Goal: Information Seeking & Learning: Learn about a topic

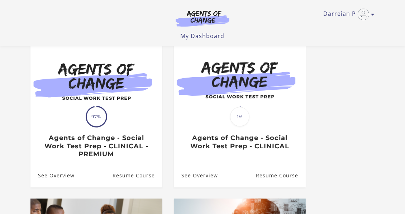
click at [113, 126] on div "Translation missing: en.liquid.partials.dashboard_course_card.progress_descript…" at bounding box center [96, 138] width 132 height 42
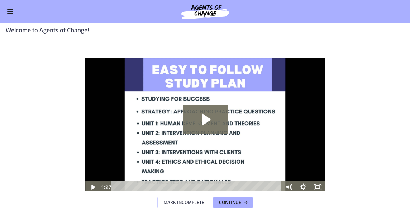
click at [10, 12] on button "Enable menu" at bounding box center [10, 11] width 9 height 9
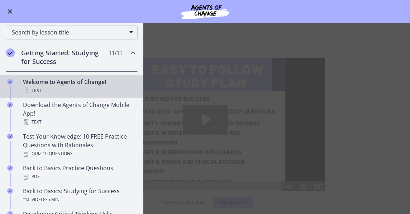
scroll to position [65, 0]
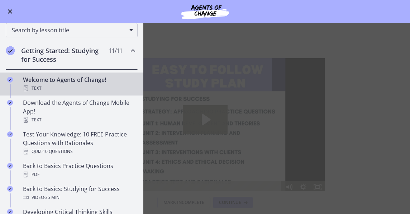
click at [68, 56] on h2 "Getting Started: Studying for Success" at bounding box center [64, 54] width 87 height 17
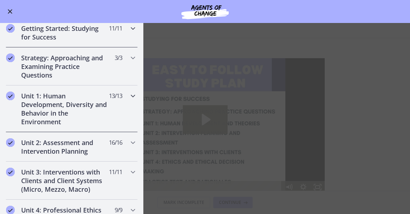
scroll to position [130, 0]
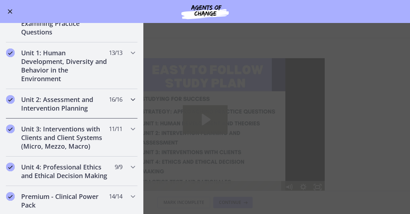
click at [46, 100] on h2 "Unit 2: Assessment and Intervention Planning" at bounding box center [64, 103] width 87 height 17
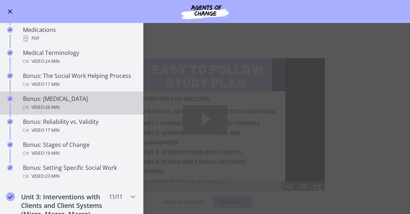
scroll to position [587, 0]
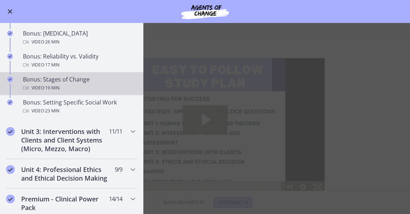
click at [82, 86] on div "Video · 19 min" at bounding box center [79, 88] width 112 height 9
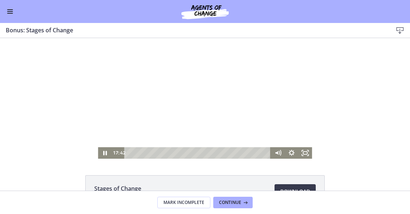
click at [129, 152] on div "Playbar" at bounding box center [198, 152] width 138 height 11
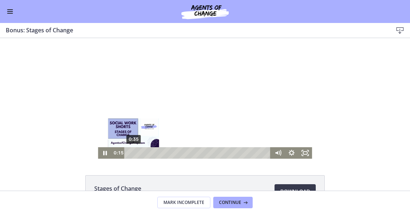
click at [132, 152] on div "0:35" at bounding box center [198, 152] width 138 height 11
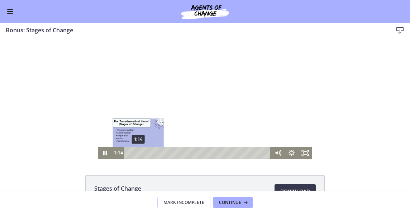
click at [136, 152] on div "1:14" at bounding box center [198, 152] width 138 height 11
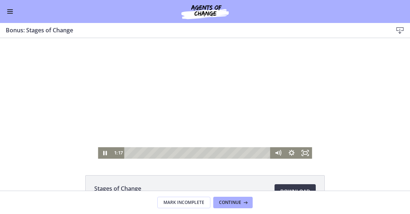
click at [175, 104] on div at bounding box center [205, 98] width 214 height 120
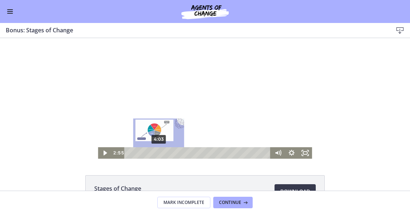
click at [156, 153] on div "4:03" at bounding box center [198, 152] width 138 height 11
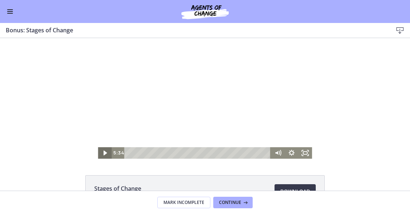
click at [102, 150] on icon "Play Video" at bounding box center [106, 152] width 14 height 11
click at [181, 115] on div at bounding box center [205, 98] width 214 height 120
click at [99, 153] on icon "Play Video" at bounding box center [106, 152] width 14 height 11
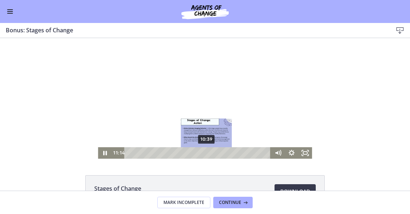
click at [204, 153] on div "10:39" at bounding box center [198, 152] width 138 height 11
click at [199, 153] on div "9:52" at bounding box center [198, 152] width 138 height 11
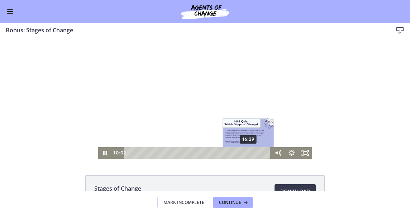
click at [247, 153] on div "16:29" at bounding box center [198, 152] width 138 height 11
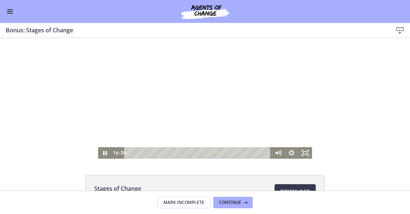
click at [213, 137] on div at bounding box center [205, 98] width 214 height 120
click at [104, 152] on icon "Play Video" at bounding box center [106, 152] width 4 height 5
click at [106, 150] on icon "Pause" at bounding box center [105, 153] width 16 height 14
click at [101, 153] on icon "Play Video" at bounding box center [106, 152] width 14 height 11
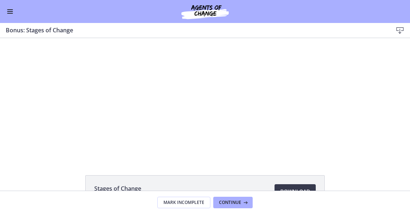
click at [15, 12] on div "Go to Dashboard" at bounding box center [205, 11] width 410 height 23
click at [7, 12] on button "Enable menu" at bounding box center [10, 11] width 9 height 9
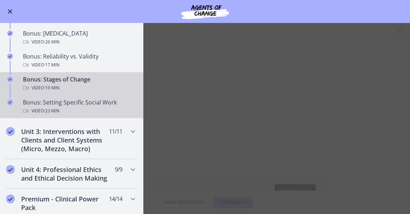
click at [70, 103] on div "Bonus: Setting Specific Social Work Video · 23 min" at bounding box center [79, 106] width 112 height 17
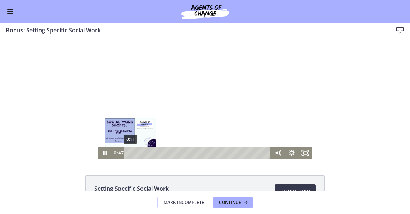
click at [129, 151] on div "0:11" at bounding box center [198, 152] width 138 height 11
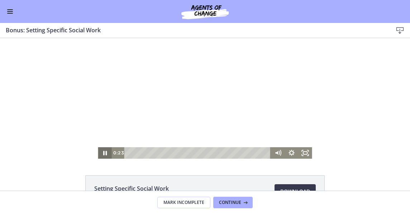
click at [103, 150] on icon "Pause" at bounding box center [105, 152] width 14 height 11
click at [195, 104] on div at bounding box center [205, 98] width 214 height 120
click at [207, 84] on div at bounding box center [205, 98] width 214 height 120
click at [226, 123] on div at bounding box center [205, 98] width 214 height 120
click at [303, 150] on icon "Fullscreen" at bounding box center [305, 153] width 16 height 14
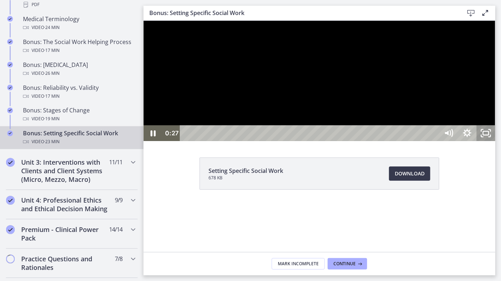
click at [410, 141] on icon "Unfullscreen" at bounding box center [485, 133] width 19 height 16
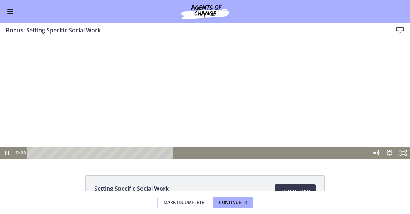
scroll to position [586, 0]
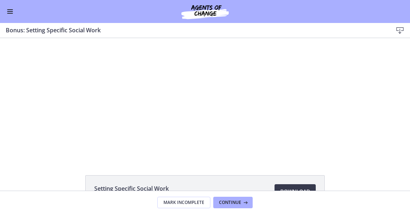
drag, startPoint x: 78, startPoint y: 163, endPoint x: 80, endPoint y: 180, distance: 17.3
click at [80, 158] on html "Click for sound @keyframes VOLUME_SMALL_WAVE_FLASH { 0% { opacity: 0; } 33% { o…" at bounding box center [205, 98] width 410 height 120
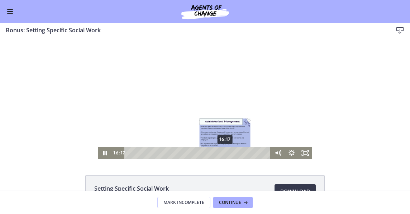
click at [223, 154] on div "16:17" at bounding box center [198, 152] width 138 height 11
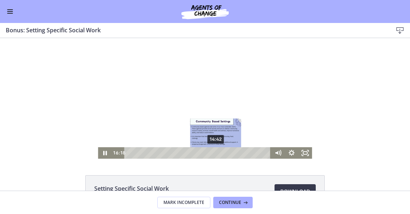
click at [214, 151] on div "14:42" at bounding box center [198, 152] width 138 height 11
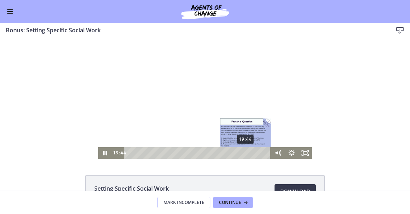
click at [244, 151] on div "19:44" at bounding box center [198, 152] width 138 height 11
click at [247, 151] on div "20:13" at bounding box center [198, 152] width 138 height 11
click at [247, 151] on div "Playbar" at bounding box center [249, 153] width 4 height 4
click at [248, 151] on div "20:31" at bounding box center [198, 152] width 138 height 11
click at [249, 151] on div "Playbar" at bounding box center [250, 153] width 4 height 4
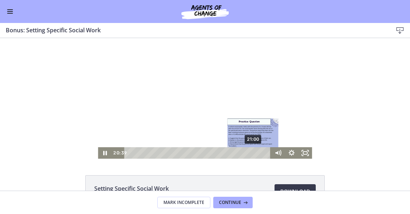
click at [251, 151] on div "21:00" at bounding box center [198, 152] width 138 height 11
click at [254, 151] on div "21:29" at bounding box center [198, 152] width 138 height 11
click at [256, 151] on div "21:40" at bounding box center [198, 152] width 138 height 11
click at [256, 151] on div "Playbar" at bounding box center [258, 153] width 4 height 4
click at [258, 151] on div "22:05" at bounding box center [198, 152] width 138 height 11
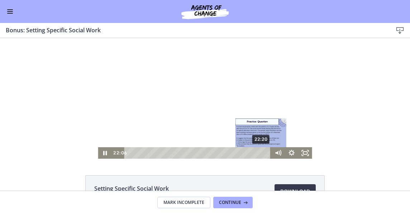
click at [260, 151] on div "22:20" at bounding box center [198, 152] width 138 height 11
click at [260, 151] on div "Playbar" at bounding box center [261, 153] width 4 height 4
click at [261, 151] on div "22:42" at bounding box center [198, 152] width 138 height 11
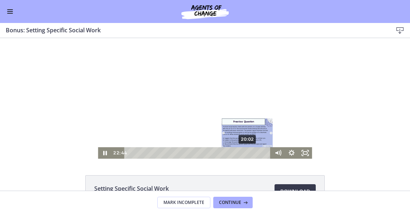
click at [246, 152] on div "20:02" at bounding box center [198, 152] width 138 height 11
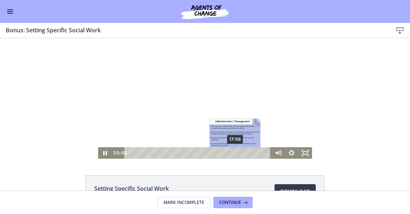
click at [233, 152] on div "17:58" at bounding box center [198, 152] width 138 height 11
click at [239, 152] on div "18:49" at bounding box center [198, 152] width 138 height 11
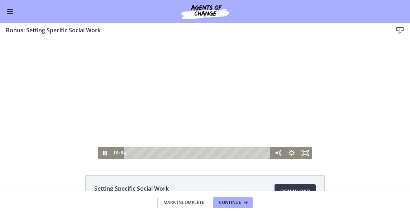
click at [177, 85] on div at bounding box center [205, 98] width 214 height 120
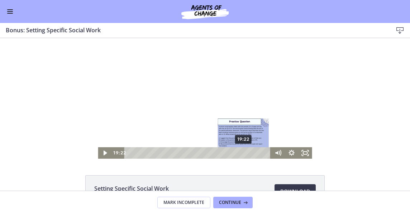
click at [242, 152] on div "19:22" at bounding box center [198, 152] width 138 height 11
click at [244, 152] on div "19:47" at bounding box center [198, 152] width 138 height 11
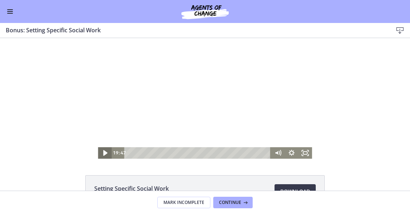
click at [104, 154] on icon "Play Video" at bounding box center [105, 153] width 16 height 14
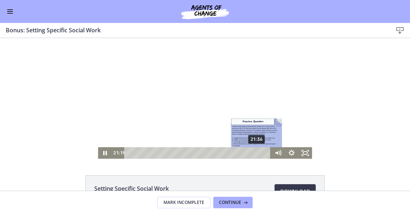
click at [255, 154] on div "21:36" at bounding box center [198, 152] width 138 height 11
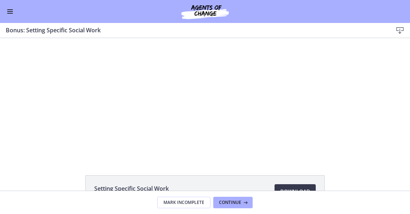
click at [7, 10] on button "Enable menu" at bounding box center [10, 11] width 9 height 9
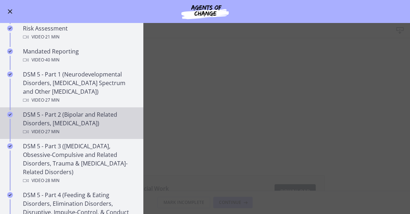
scroll to position [195, 0]
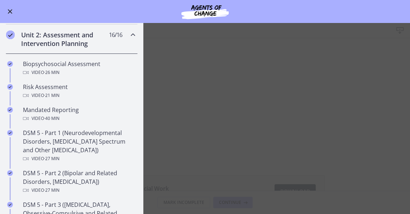
click at [36, 32] on h2 "Unit 2: Assessment and Intervention Planning" at bounding box center [64, 38] width 87 height 17
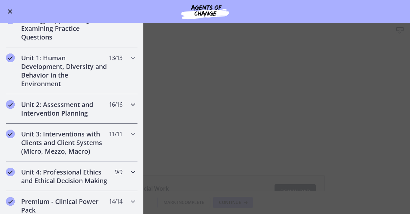
scroll to position [162, 0]
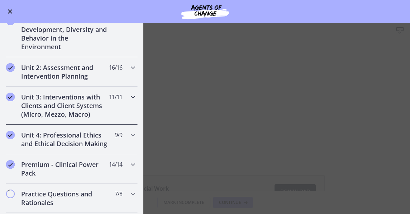
click at [60, 112] on h2 "Unit 3: Interventions with Clients and Client Systems (Micro, Mezzo, Macro)" at bounding box center [64, 106] width 87 height 26
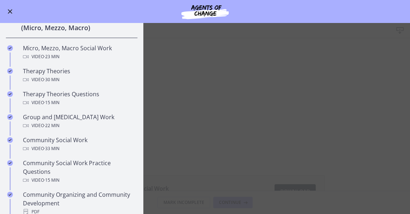
scroll to position [260, 0]
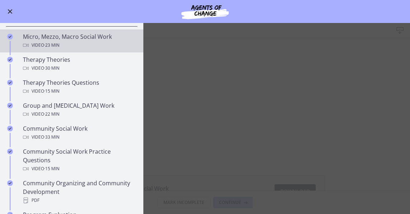
click at [90, 38] on div "Micro, Mezzo, Macro Social Work Video · 23 min" at bounding box center [79, 40] width 112 height 17
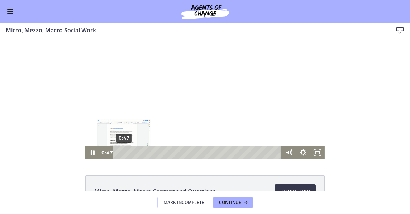
click at [122, 152] on div "0:47" at bounding box center [199, 152] width 160 height 12
drag, startPoint x: 138, startPoint y: 142, endPoint x: 104, endPoint y: 152, distance: 35.3
click at [104, 152] on div "0:00 0:00" at bounding box center [191, 152] width 182 height 12
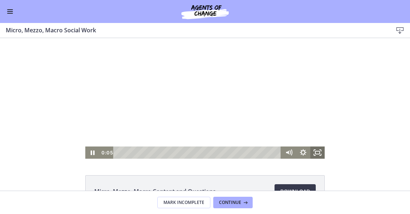
click at [314, 152] on icon "Fullscreen" at bounding box center [318, 152] width 14 height 12
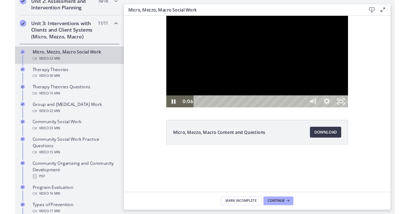
scroll to position [260, 0]
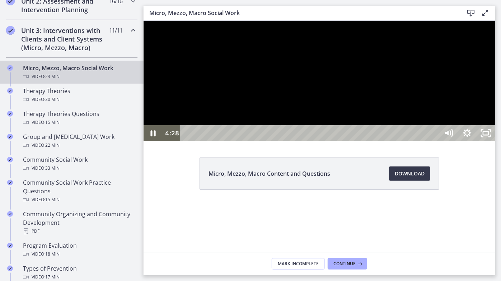
click at [343, 141] on div at bounding box center [318, 80] width 351 height 120
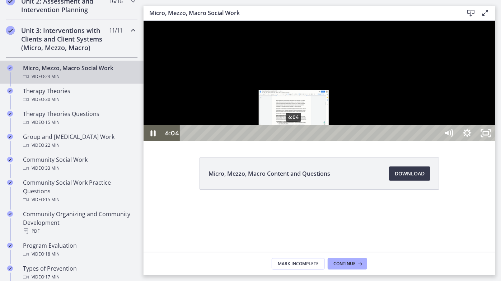
click at [294, 141] on div "6:04" at bounding box center [309, 133] width 247 height 16
click at [300, 141] on div "6:25" at bounding box center [309, 133] width 247 height 16
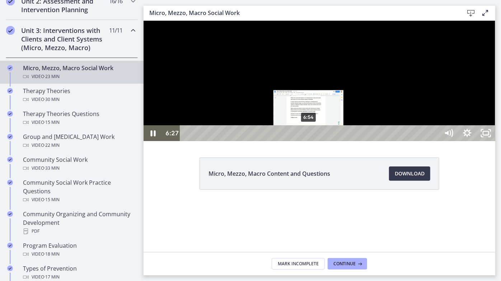
click at [309, 141] on div "6:54" at bounding box center [309, 133] width 247 height 16
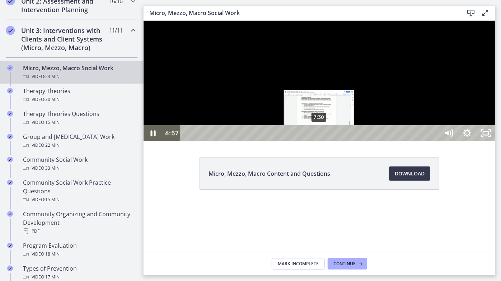
click at [319, 141] on div "7:30" at bounding box center [309, 133] width 247 height 16
click at [327, 141] on div "7:56" at bounding box center [309, 133] width 247 height 16
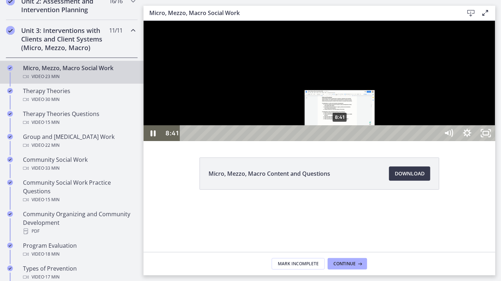
click at [340, 141] on div "8:41" at bounding box center [309, 133] width 247 height 16
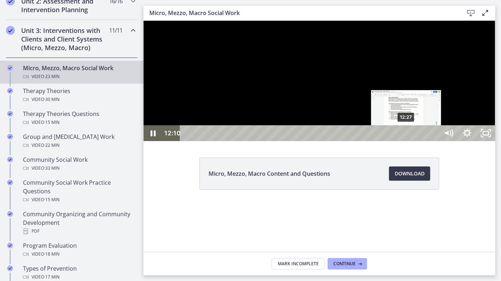
click at [406, 141] on div "12:27" at bounding box center [309, 133] width 247 height 16
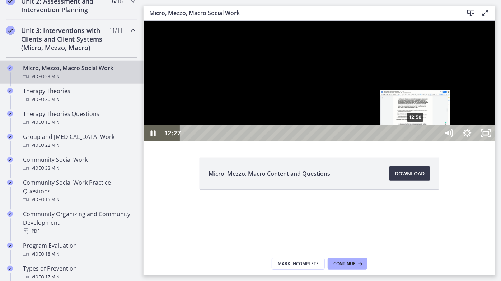
click at [410, 141] on div "12:58" at bounding box center [309, 133] width 247 height 16
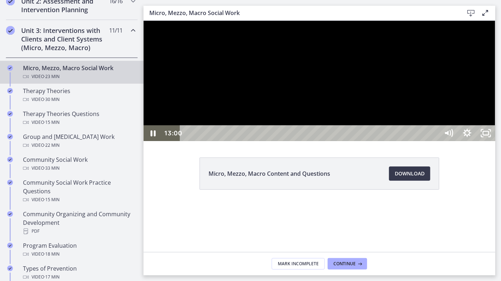
click at [309, 141] on div at bounding box center [318, 80] width 351 height 120
click at [271, 141] on div at bounding box center [318, 80] width 351 height 120
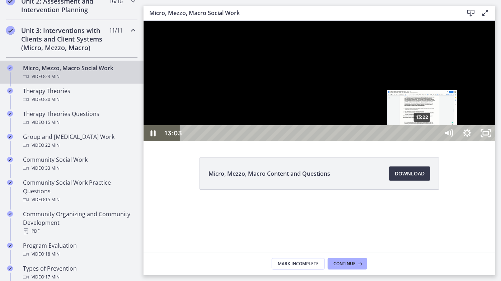
click at [410, 141] on div "13:22" at bounding box center [309, 133] width 247 height 16
click at [410, 141] on div "13:39" at bounding box center [309, 133] width 247 height 16
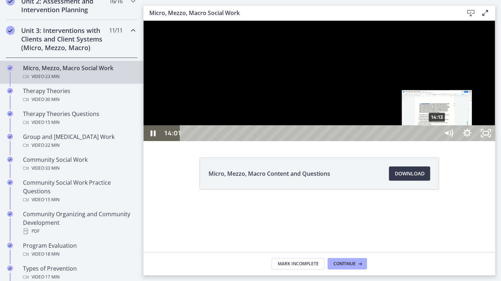
click at [410, 141] on div "14:13" at bounding box center [309, 133] width 247 height 16
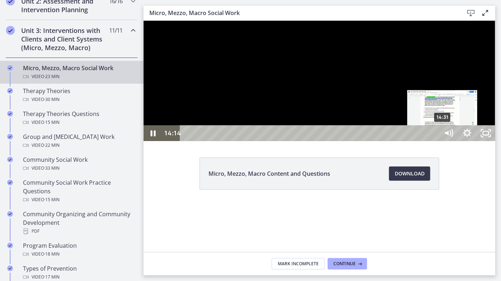
click at [410, 141] on div "14:31" at bounding box center [309, 133] width 247 height 16
click at [410, 141] on div "14:51" at bounding box center [309, 133] width 247 height 16
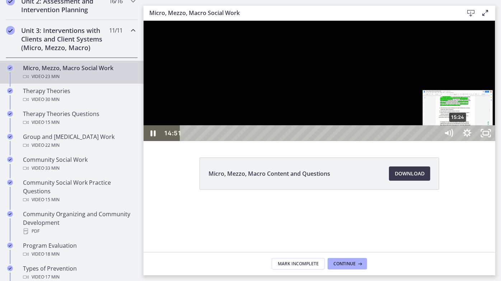
click at [410, 141] on div "15:24" at bounding box center [309, 133] width 247 height 16
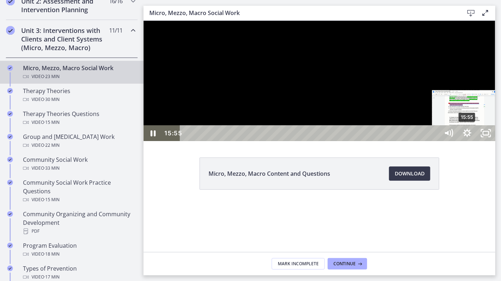
click at [410, 141] on div "15:55" at bounding box center [309, 133] width 247 height 16
click at [410, 141] on div "16:16" at bounding box center [309, 133] width 247 height 16
click at [410, 136] on div "Playbar" at bounding box center [472, 133] width 5 height 5
click at [410, 141] on div "16:27" at bounding box center [309, 133] width 247 height 16
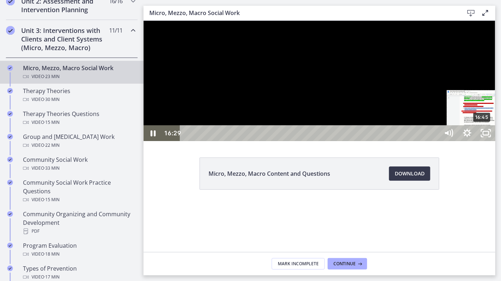
click at [410, 141] on div "16:45" at bounding box center [309, 133] width 247 height 16
click at [410, 141] on div "17:10" at bounding box center [309, 133] width 247 height 16
click at [410, 141] on div "16:50" at bounding box center [309, 133] width 247 height 16
click at [410, 136] on div "Playbar" at bounding box center [485, 133] width 5 height 5
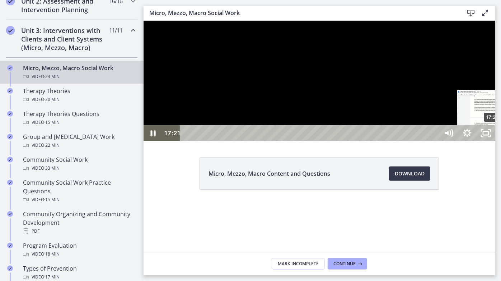
click at [410, 141] on div "17:21" at bounding box center [309, 133] width 247 height 16
click at [388, 118] on div at bounding box center [318, 80] width 351 height 120
click at [410, 141] on div at bounding box center [318, 80] width 351 height 120
click at [410, 141] on div "17:40" at bounding box center [309, 133] width 247 height 16
click at [410, 141] on div "18:05" at bounding box center [309, 133] width 247 height 16
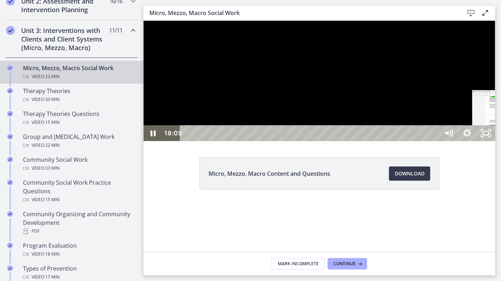
click at [410, 141] on div "18:12" at bounding box center [309, 133] width 247 height 16
click at [410, 136] on div "Playbar" at bounding box center [506, 133] width 5 height 5
click at [410, 141] on div "18:30" at bounding box center [309, 133] width 247 height 16
click at [410, 141] on div "18:48" at bounding box center [309, 133] width 247 height 16
click at [410, 141] on div "19:00" at bounding box center [309, 133] width 247 height 16
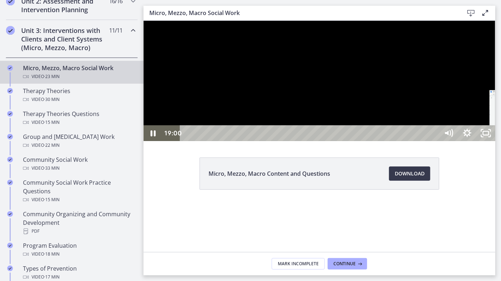
click at [410, 141] on div "19:11" at bounding box center [309, 133] width 247 height 16
click at [410, 141] on div "19:28" at bounding box center [309, 133] width 247 height 16
click at [410, 141] on div "19:38" at bounding box center [309, 133] width 247 height 16
click at [410, 141] on div "19:52" at bounding box center [309, 133] width 247 height 16
click at [347, 141] on div at bounding box center [318, 80] width 351 height 120
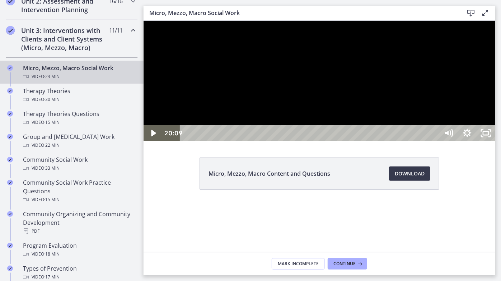
click at [410, 141] on div "20:09" at bounding box center [309, 133] width 247 height 16
click at [410, 141] on div "20:25" at bounding box center [309, 133] width 247 height 16
click at [410, 141] on div "20:41" at bounding box center [309, 133] width 247 height 16
click at [410, 141] on div "21:04" at bounding box center [309, 133] width 247 height 16
click at [410, 141] on div "21:12" at bounding box center [309, 133] width 247 height 16
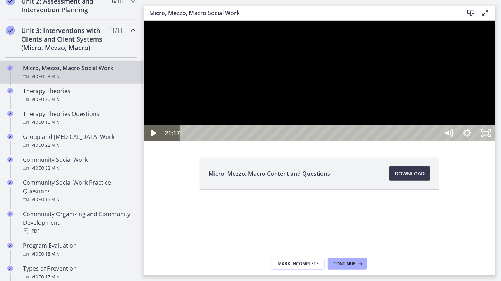
click at [409, 141] on div at bounding box center [318, 80] width 351 height 120
click at [410, 141] on div "21:28" at bounding box center [309, 133] width 247 height 16
click at [410, 141] on div "21:39" at bounding box center [309, 133] width 247 height 16
click at [410, 141] on div at bounding box center [318, 80] width 351 height 120
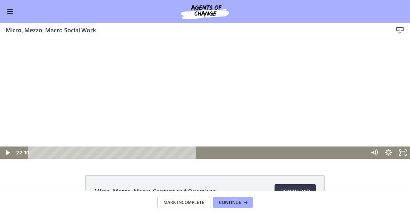
scroll to position [259, 0]
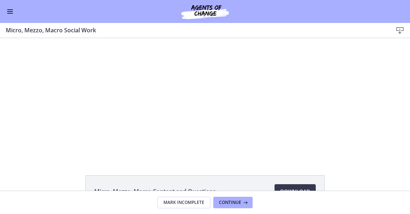
click at [6, 11] on button "Enable menu" at bounding box center [10, 11] width 9 height 9
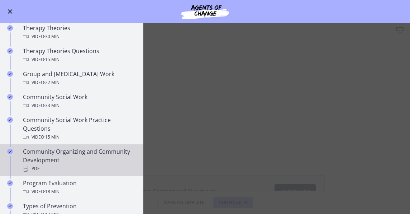
scroll to position [226, 0]
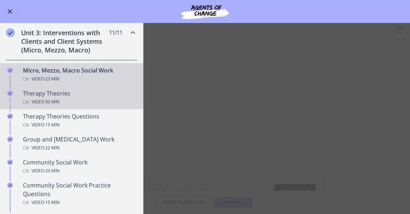
click at [69, 95] on div "Therapy Theories Video · 30 min" at bounding box center [79, 97] width 112 height 17
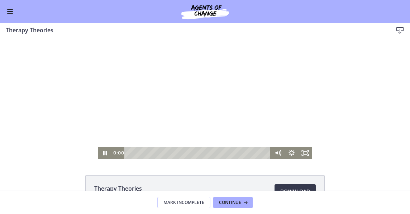
click at [93, 150] on div "Click for sound @keyframes VOLUME_SMALL_WAVE_FLASH { 0% { opacity: 0; } 33% { o…" at bounding box center [205, 98] width 410 height 120
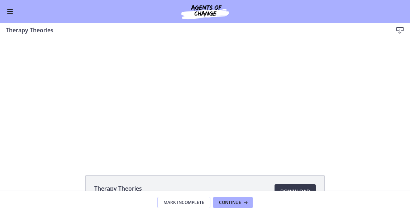
click at [151, 158] on div "Therapy Theories 628 KB Download Opens in a new window" at bounding box center [205, 114] width 410 height 152
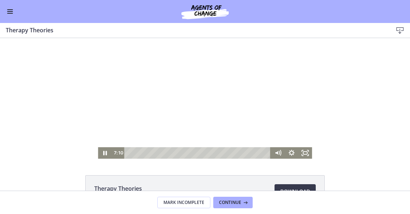
click at [255, 113] on div at bounding box center [205, 98] width 214 height 120
click at [186, 125] on div at bounding box center [205, 98] width 214 height 120
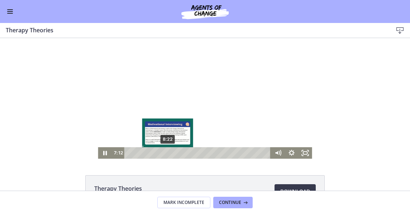
click at [165, 154] on div "8:22" at bounding box center [198, 152] width 138 height 11
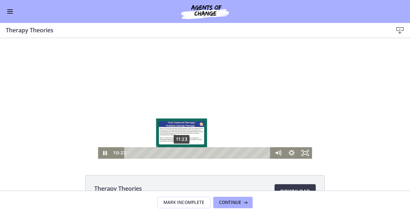
click at [180, 153] on div "11:23" at bounding box center [198, 152] width 138 height 11
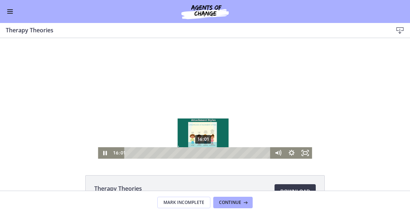
click at [201, 154] on div "16:01" at bounding box center [198, 152] width 138 height 11
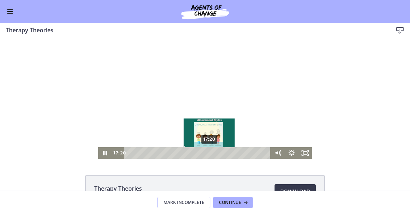
click at [207, 153] on div "Playbar" at bounding box center [209, 153] width 4 height 4
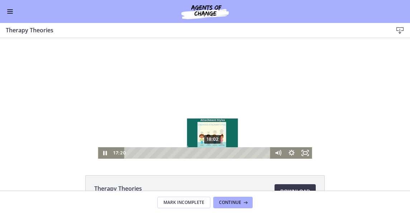
click at [210, 153] on div "18:02" at bounding box center [198, 152] width 138 height 11
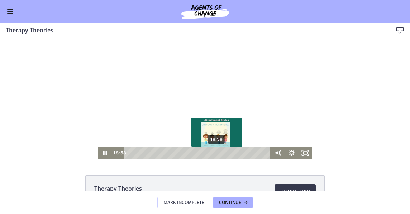
click at [215, 153] on div "18:58" at bounding box center [198, 152] width 138 height 11
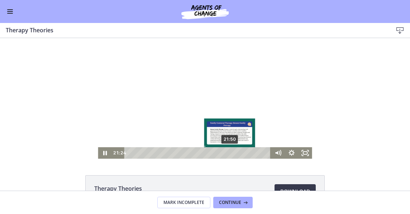
click at [228, 152] on div "21:50" at bounding box center [198, 152] width 138 height 11
click at [231, 152] on div "22:32" at bounding box center [198, 152] width 138 height 11
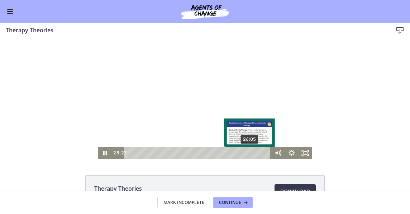
click at [248, 152] on div "26:05" at bounding box center [198, 152] width 138 height 11
click at [253, 153] on div "27:10" at bounding box center [198, 152] width 138 height 11
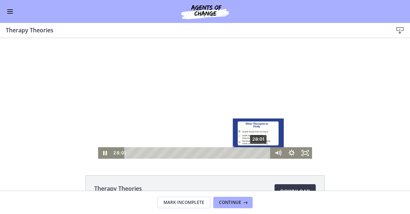
click at [257, 153] on div "28:01" at bounding box center [198, 152] width 138 height 11
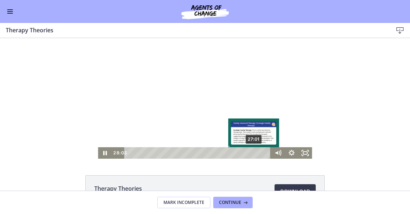
click at [252, 153] on div "27:01" at bounding box center [198, 152] width 138 height 11
click at [247, 152] on div "26:01" at bounding box center [198, 152] width 138 height 11
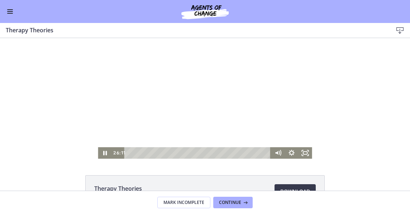
click at [175, 129] on div at bounding box center [205, 98] width 214 height 120
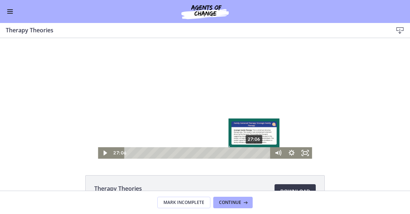
click at [252, 152] on div "27:06" at bounding box center [198, 152] width 138 height 11
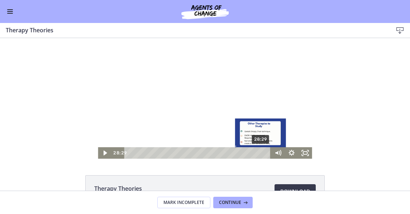
click at [259, 152] on div "28:29" at bounding box center [198, 152] width 138 height 11
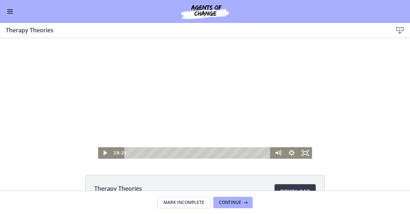
click at [210, 86] on div at bounding box center [205, 98] width 214 height 120
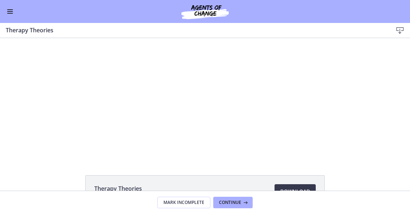
click at [7, 13] on button "Enable menu" at bounding box center [10, 11] width 9 height 9
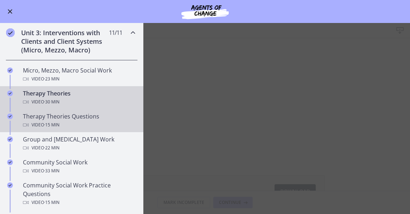
click at [68, 128] on div "Video · 15 min" at bounding box center [79, 124] width 112 height 9
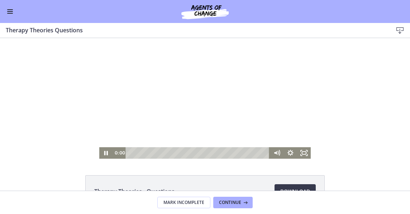
click at [113, 154] on div "0:00" at bounding box center [191, 152] width 157 height 11
click at [302, 155] on icon "Fullscreen" at bounding box center [304, 152] width 14 height 11
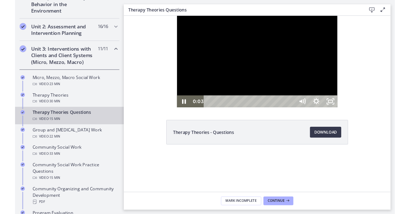
scroll to position [228, 0]
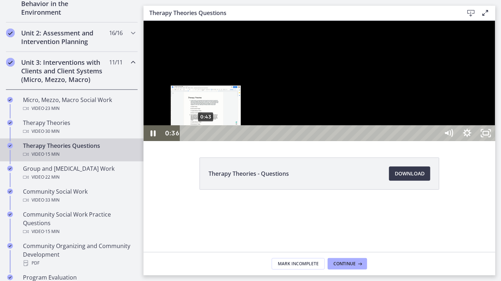
click at [205, 141] on div "0:43" at bounding box center [309, 133] width 247 height 16
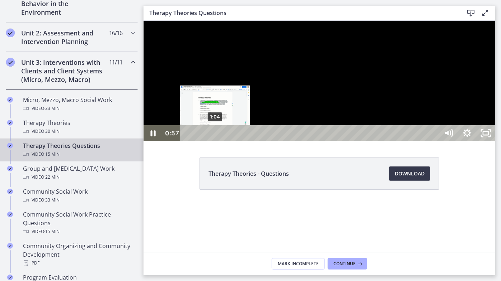
click at [215, 141] on div "1:04" at bounding box center [309, 133] width 247 height 16
click at [217, 141] on div "1:09" at bounding box center [309, 133] width 247 height 16
click at [221, 141] on div "1:18" at bounding box center [309, 133] width 247 height 16
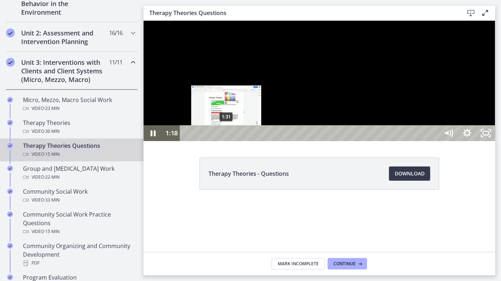
click at [226, 141] on div "1:31" at bounding box center [309, 133] width 247 height 16
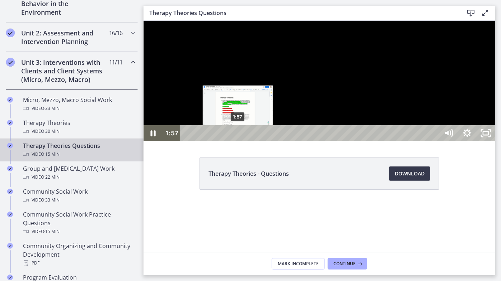
click at [238, 141] on div "1:57" at bounding box center [309, 133] width 247 height 16
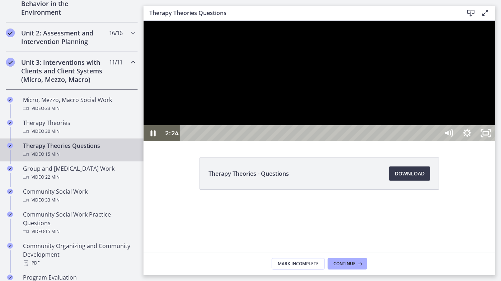
click at [395, 141] on div at bounding box center [318, 80] width 351 height 120
click at [347, 141] on div at bounding box center [318, 80] width 351 height 120
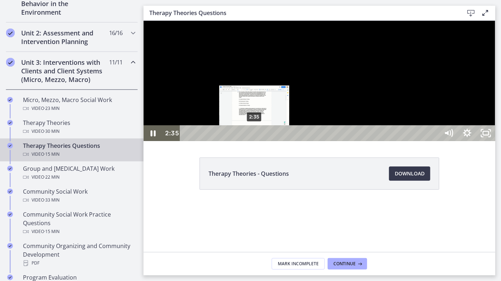
click at [254, 141] on div "2:35" at bounding box center [309, 133] width 247 height 16
click at [256, 136] on div "Playbar" at bounding box center [255, 133] width 5 height 5
click at [261, 141] on div "2:47" at bounding box center [309, 133] width 247 height 16
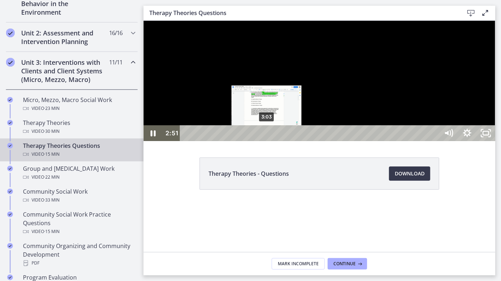
click at [266, 141] on div "3:03" at bounding box center [309, 133] width 247 height 16
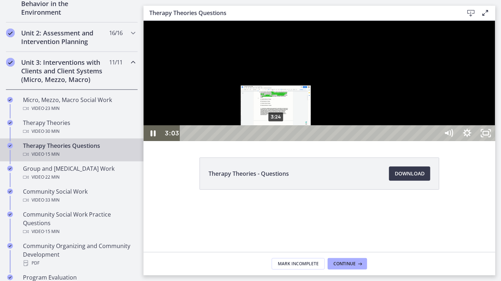
click at [276, 141] on div "3:24" at bounding box center [309, 133] width 247 height 16
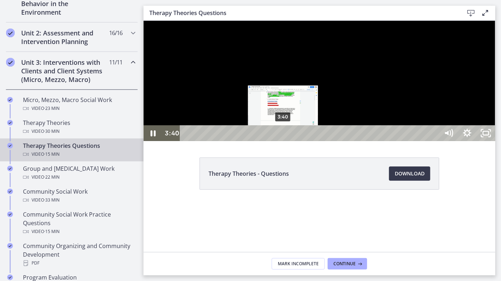
click at [283, 141] on div "3:40" at bounding box center [309, 133] width 247 height 16
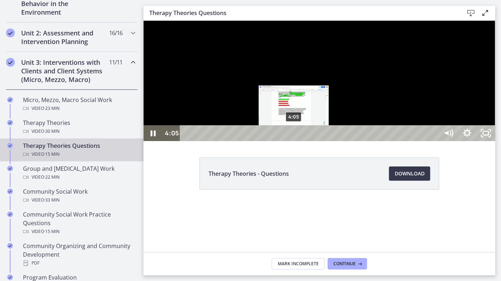
click at [294, 141] on div "4:05" at bounding box center [309, 133] width 247 height 16
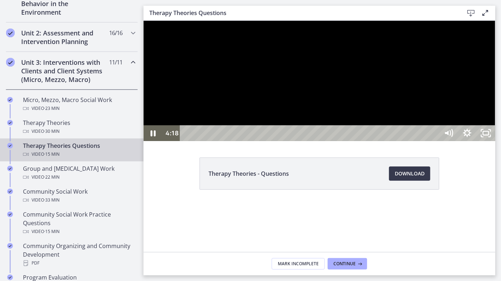
click at [410, 141] on div at bounding box center [318, 80] width 351 height 120
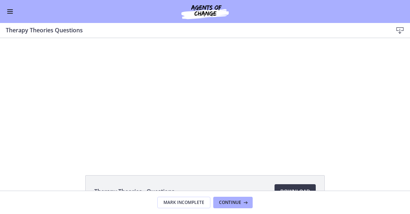
scroll to position [226, 0]
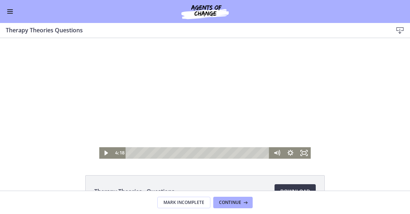
click at [217, 123] on div at bounding box center [205, 98] width 212 height 120
click at [305, 153] on icon "Fullscreen" at bounding box center [304, 152] width 14 height 11
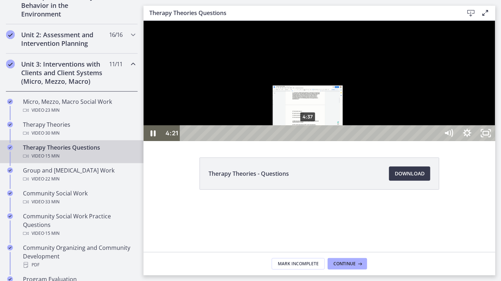
click at [308, 141] on div "4:37" at bounding box center [309, 133] width 247 height 16
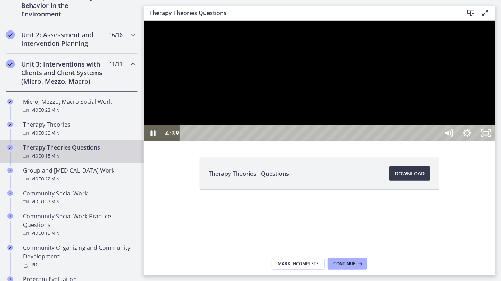
click at [393, 103] on div at bounding box center [318, 80] width 351 height 120
click at [345, 141] on div at bounding box center [318, 80] width 351 height 120
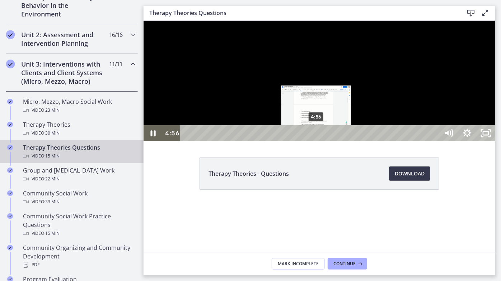
click at [316, 141] on div "4:56" at bounding box center [309, 133] width 247 height 16
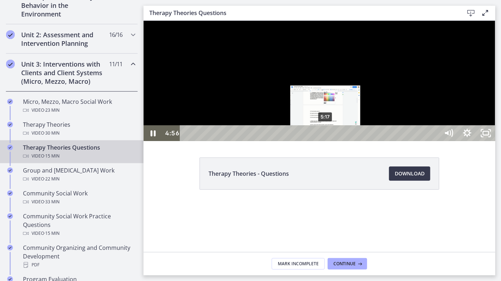
click at [326, 141] on div "5:17" at bounding box center [309, 133] width 247 height 16
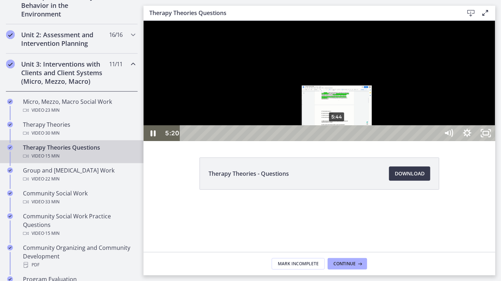
click at [337, 141] on div "5:44" at bounding box center [309, 133] width 247 height 16
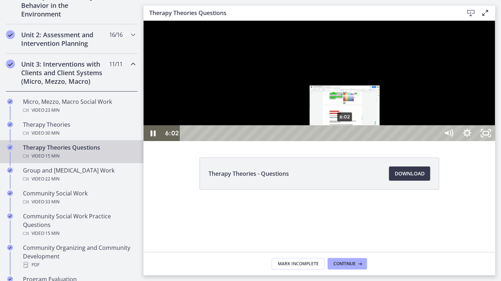
click at [345, 141] on div "6:02" at bounding box center [309, 133] width 247 height 16
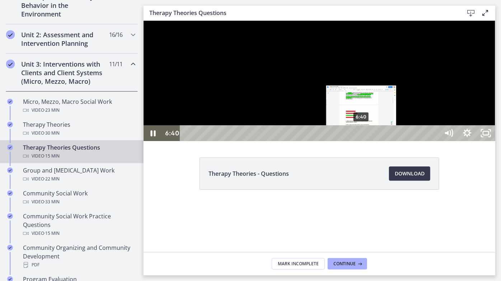
click at [361, 141] on div "6:40" at bounding box center [309, 133] width 247 height 16
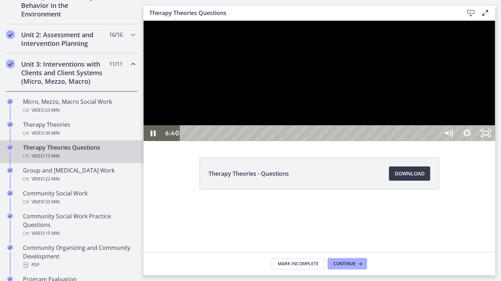
click at [410, 131] on div at bounding box center [318, 80] width 351 height 120
click at [390, 39] on div at bounding box center [318, 80] width 351 height 120
click at [390, 26] on div at bounding box center [318, 80] width 351 height 120
click at [391, 20] on div at bounding box center [318, 80] width 351 height 120
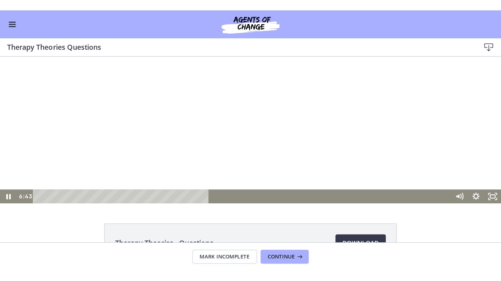
scroll to position [225, 0]
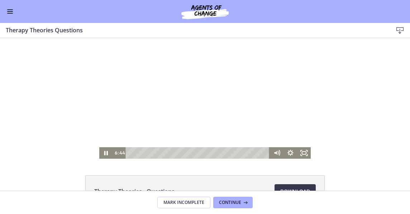
click at [169, 114] on div at bounding box center [205, 98] width 212 height 120
click at [101, 155] on icon "Play Video" at bounding box center [107, 152] width 14 height 11
click at [302, 154] on rect "Fullscreen" at bounding box center [304, 152] width 4 height 3
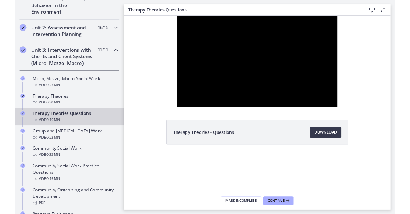
scroll to position [226, 0]
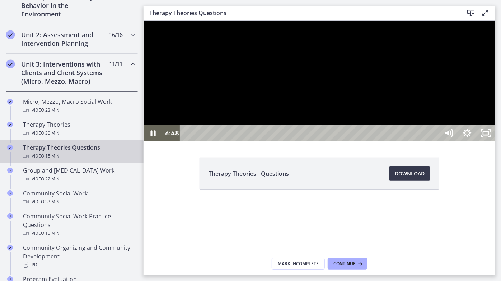
click at [390, 75] on div at bounding box center [318, 80] width 351 height 120
click at [401, 120] on div at bounding box center [318, 80] width 351 height 120
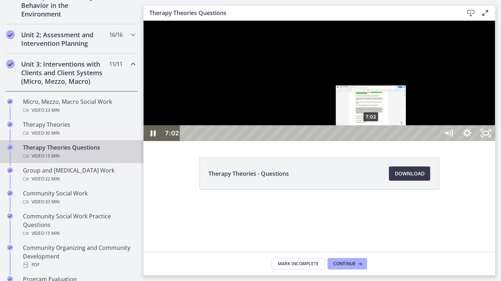
click at [371, 141] on div "7:02" at bounding box center [309, 133] width 247 height 16
click at [373, 136] on div "Playbar" at bounding box center [370, 133] width 5 height 5
click at [375, 136] on div "Playbar" at bounding box center [372, 133] width 5 height 5
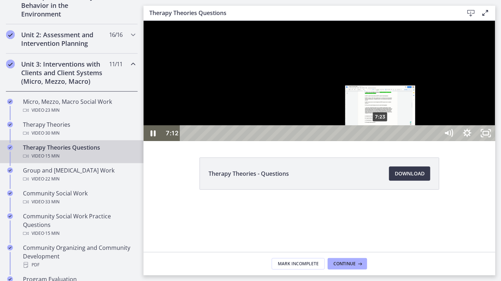
click at [380, 141] on div "7:23" at bounding box center [309, 133] width 247 height 16
click at [384, 141] on div "7:32" at bounding box center [309, 133] width 247 height 16
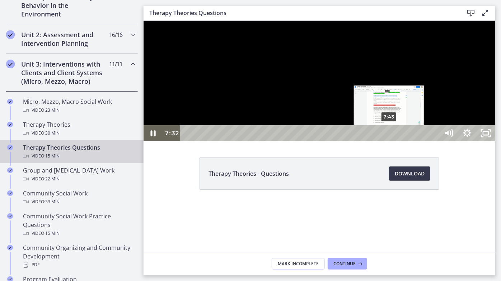
click at [389, 141] on div "7:43" at bounding box center [309, 133] width 247 height 16
click at [392, 141] on div "7:50" at bounding box center [309, 133] width 247 height 16
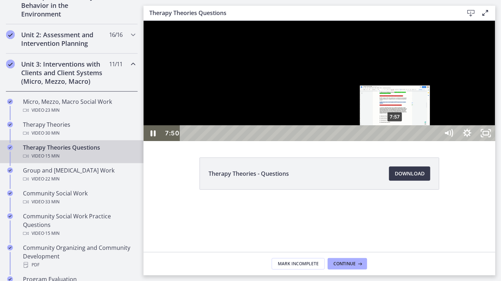
click at [395, 141] on div "7:57" at bounding box center [309, 133] width 247 height 16
click at [398, 141] on div "8:04" at bounding box center [309, 133] width 247 height 16
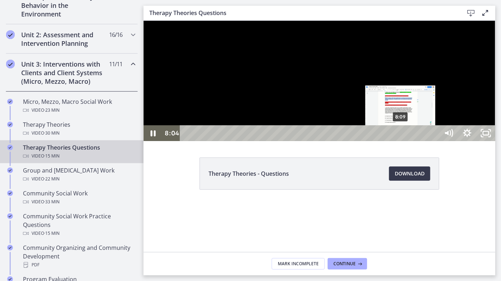
click at [400, 141] on div "8:09" at bounding box center [309, 133] width 247 height 16
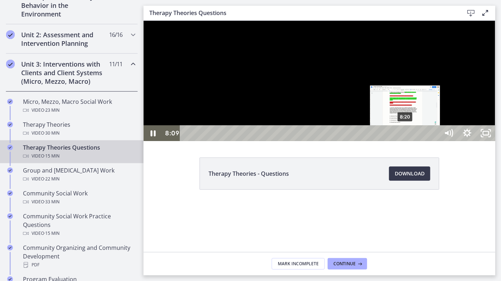
click at [405, 141] on div "8:20" at bounding box center [309, 133] width 247 height 16
click at [409, 141] on div "8:30" at bounding box center [309, 133] width 247 height 16
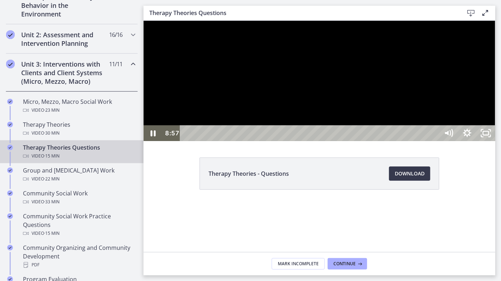
click at [365, 109] on div at bounding box center [318, 80] width 351 height 120
click at [343, 141] on div at bounding box center [318, 80] width 351 height 120
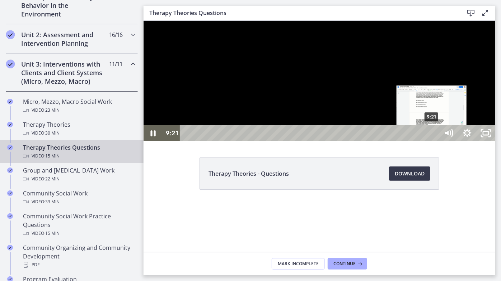
click at [410, 141] on div "9:21" at bounding box center [309, 133] width 247 height 16
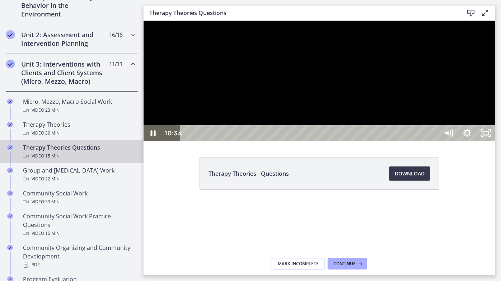
click at [359, 130] on div at bounding box center [318, 80] width 351 height 120
click at [149, 24] on div at bounding box center [318, 80] width 351 height 120
click at [410, 141] on div at bounding box center [318, 80] width 351 height 120
drag, startPoint x: 619, startPoint y: 183, endPoint x: 424, endPoint y: 169, distance: 195.6
click at [410, 141] on div at bounding box center [318, 80] width 351 height 120
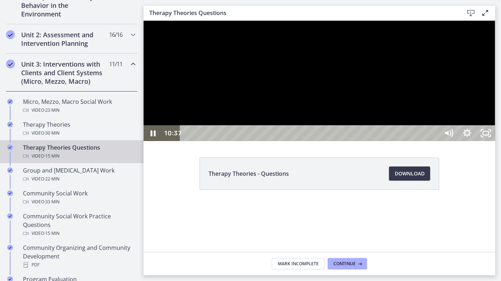
click at [410, 141] on div at bounding box center [318, 80] width 351 height 120
click at [373, 141] on div at bounding box center [318, 80] width 351 height 120
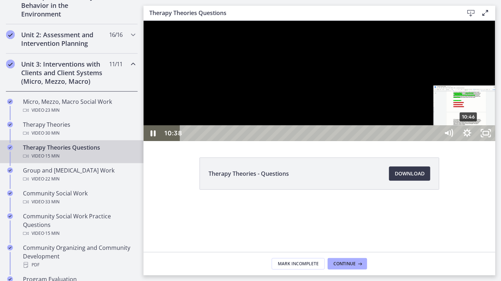
click at [410, 141] on div "10:46" at bounding box center [309, 133] width 247 height 16
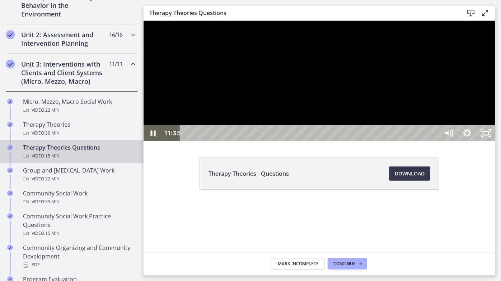
click at [394, 141] on div at bounding box center [318, 80] width 351 height 120
click at [319, 141] on div at bounding box center [318, 80] width 351 height 120
click at [410, 141] on div "13:03" at bounding box center [309, 133] width 247 height 16
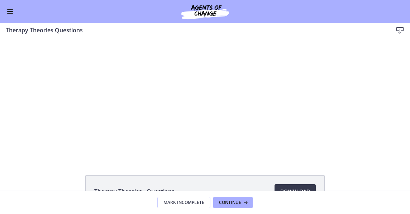
scroll to position [226, 0]
click at [10, 13] on span "Enable menu" at bounding box center [10, 13] width 6 height 1
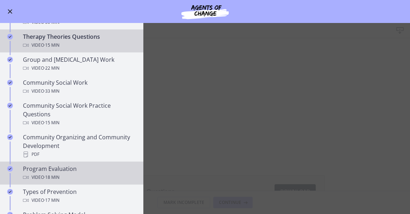
scroll to position [290, 0]
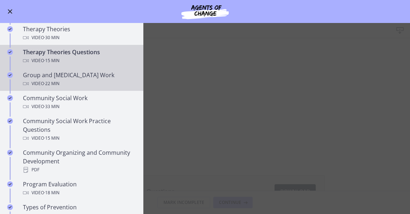
click at [63, 71] on div "Group and Family Therapy Work Video · 22 min" at bounding box center [79, 79] width 112 height 17
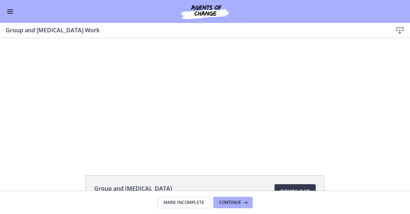
scroll to position [32, 0]
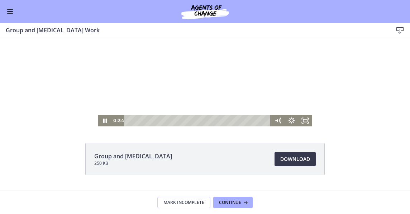
click at [131, 122] on div "Playbar" at bounding box center [198, 120] width 138 height 11
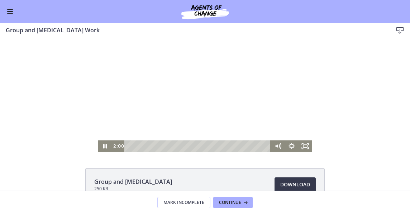
scroll to position [0, 0]
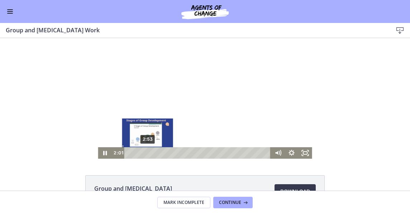
click at [145, 153] on div "2:53" at bounding box center [198, 152] width 138 height 11
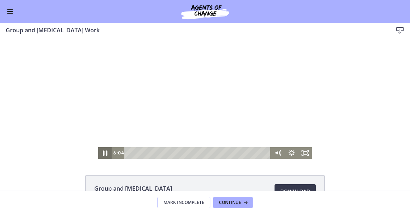
click at [100, 153] on icon "Pause" at bounding box center [105, 153] width 16 height 14
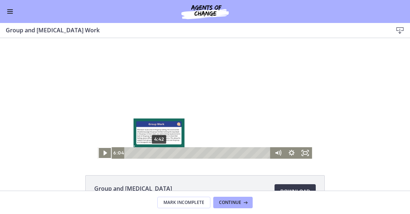
click at [157, 153] on div "4:42" at bounding box center [198, 152] width 138 height 11
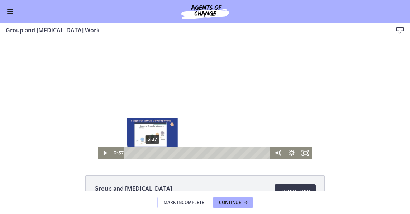
click at [150, 153] on div "3:37" at bounding box center [198, 152] width 138 height 11
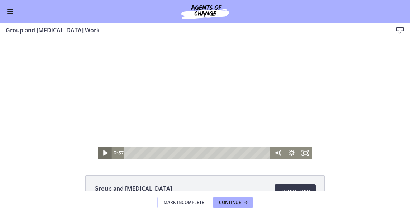
click at [106, 155] on icon "Play Video" at bounding box center [105, 153] width 16 height 14
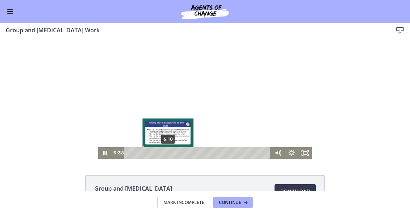
click at [166, 151] on div "6:10" at bounding box center [198, 152] width 138 height 11
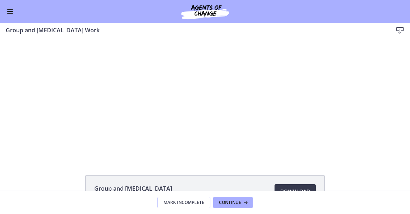
click at [181, 158] on div "Group and Family Therapy 250 KB Download Opens in a new window" at bounding box center [205, 114] width 410 height 152
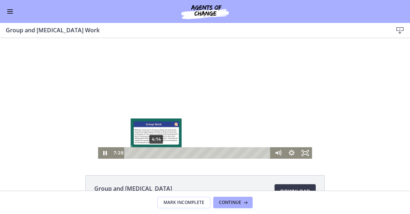
click at [154, 154] on div "4:14" at bounding box center [198, 152] width 138 height 11
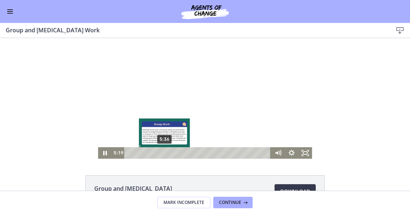
click at [162, 154] on div "5:36" at bounding box center [198, 152] width 138 height 11
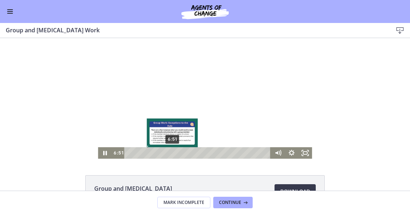
click at [170, 153] on div "6:51" at bounding box center [198, 152] width 138 height 11
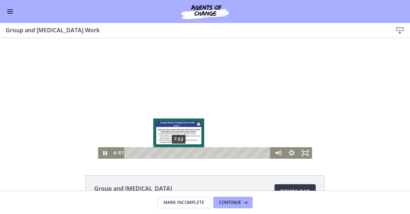
click at [177, 153] on div "7:52" at bounding box center [198, 152] width 138 height 11
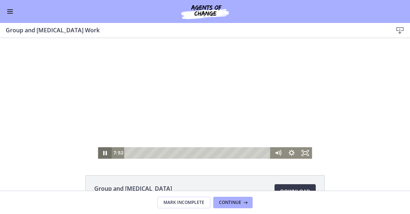
click at [103, 154] on icon "Pause" at bounding box center [105, 153] width 4 height 4
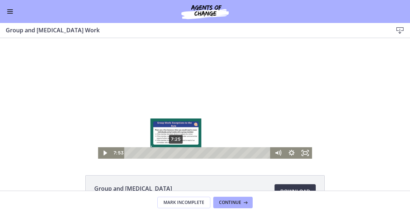
click at [174, 153] on div "7:25" at bounding box center [198, 152] width 138 height 11
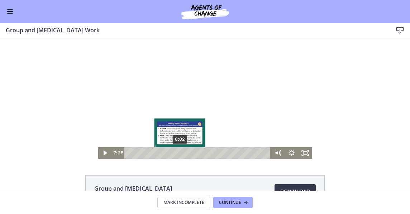
click at [178, 153] on div "8:02" at bounding box center [198, 152] width 138 height 11
click at [183, 151] on div "8:46" at bounding box center [198, 152] width 138 height 11
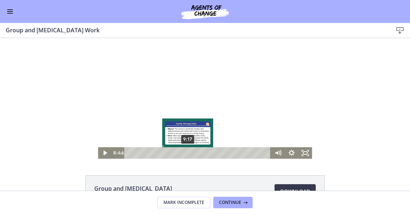
click at [188, 152] on div "9:17" at bounding box center [198, 152] width 138 height 11
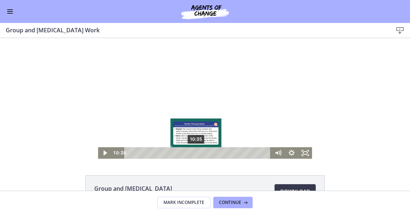
click at [194, 153] on div "10:35" at bounding box center [198, 152] width 138 height 11
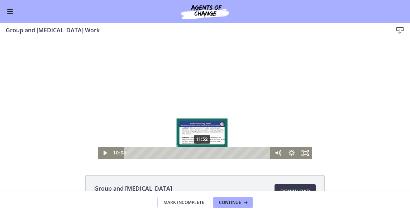
click at [200, 154] on div "11:32" at bounding box center [198, 152] width 138 height 11
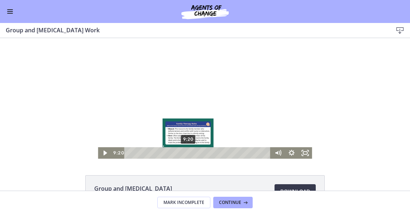
click at [186, 154] on div "9:20" at bounding box center [198, 152] width 138 height 11
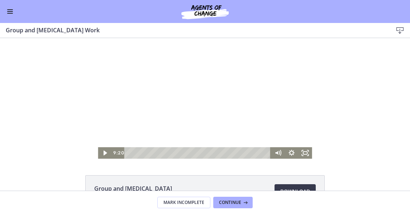
click at [11, 7] on button "Enable menu" at bounding box center [10, 11] width 9 height 9
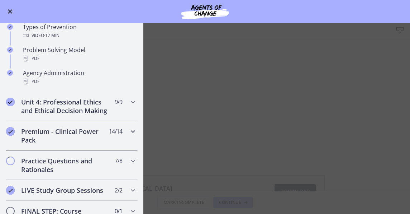
scroll to position [486, 0]
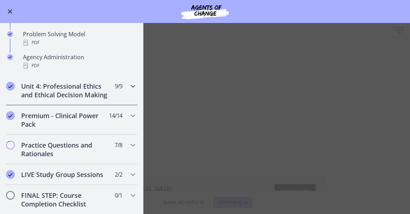
click at [77, 93] on h2 "Unit 4: Professional Ethics and Ethical Decision Making" at bounding box center [64, 90] width 87 height 17
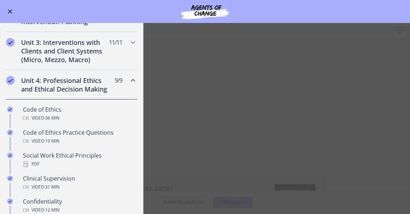
scroll to position [178, 0]
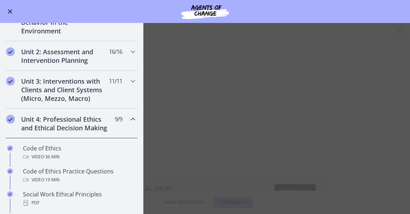
click at [41, 118] on h2 "Unit 4: Professional Ethics and Ethical Decision Making" at bounding box center [64, 123] width 87 height 17
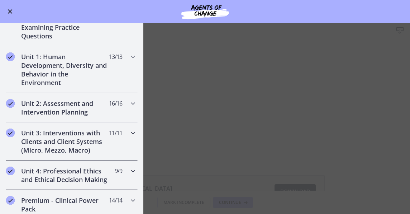
scroll to position [113, 0]
